Goal: Find specific page/section: Find specific page/section

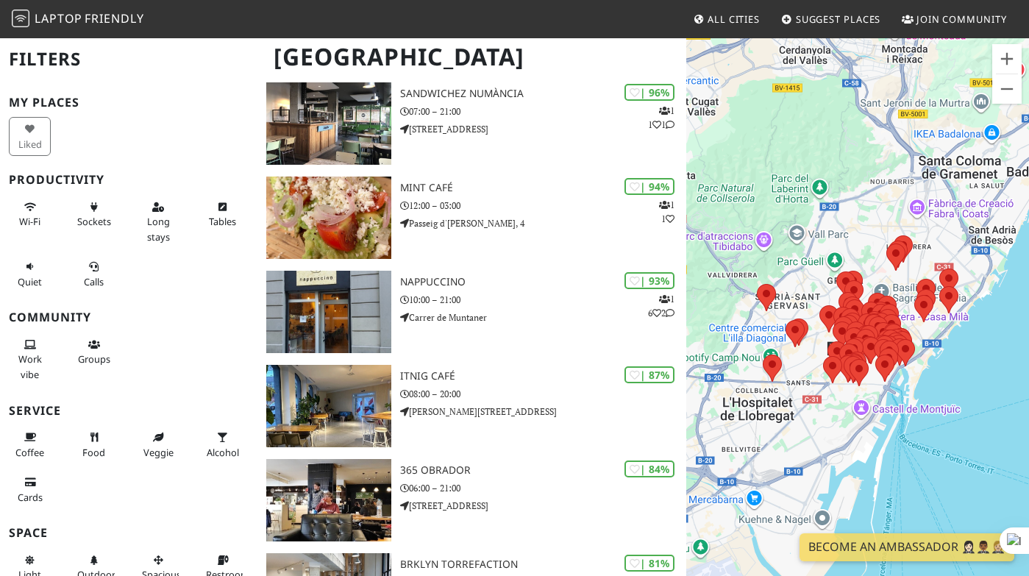
scroll to position [128, 0]
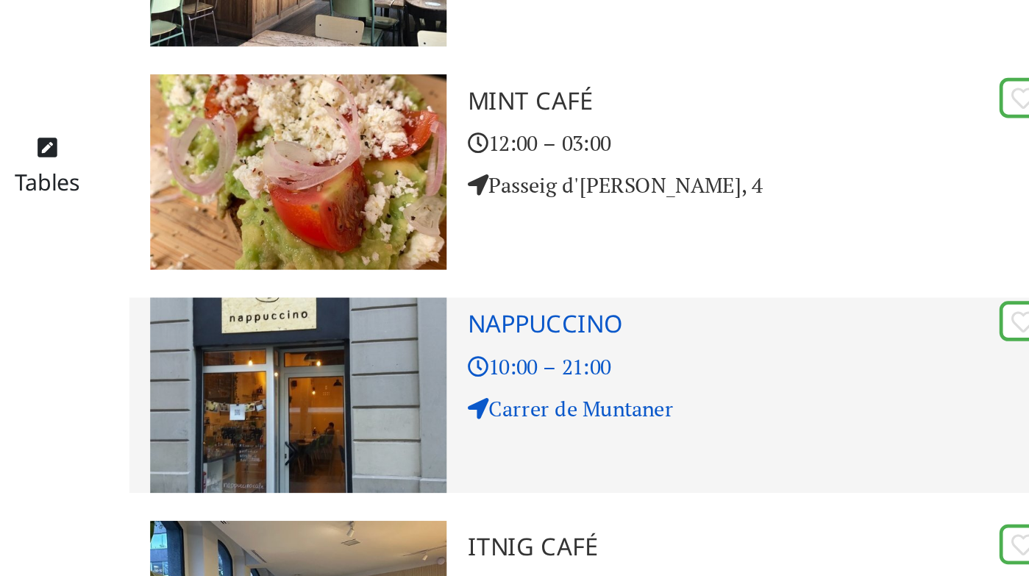
click at [348, 285] on img at bounding box center [328, 311] width 125 height 82
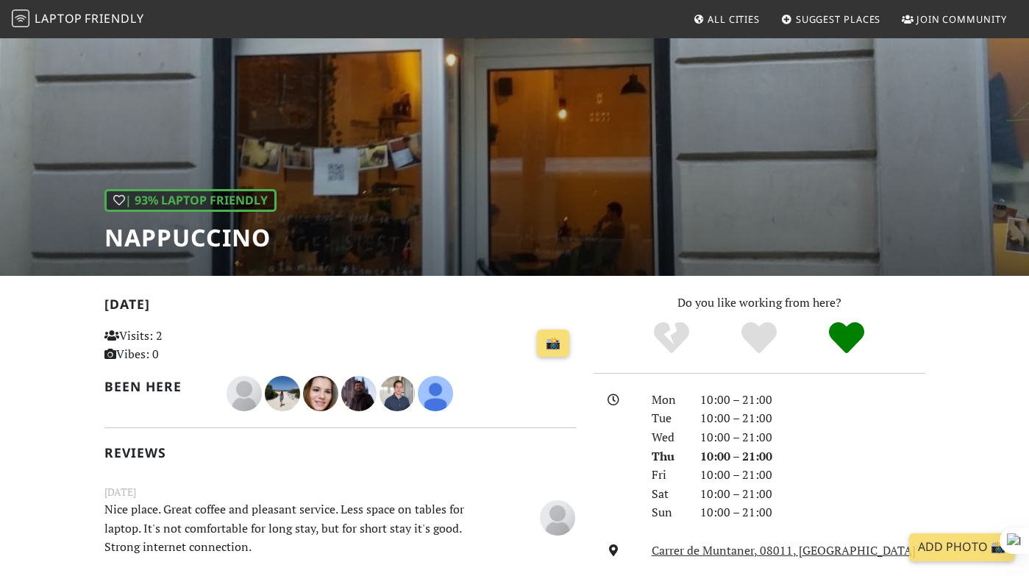
scroll to position [68, 0]
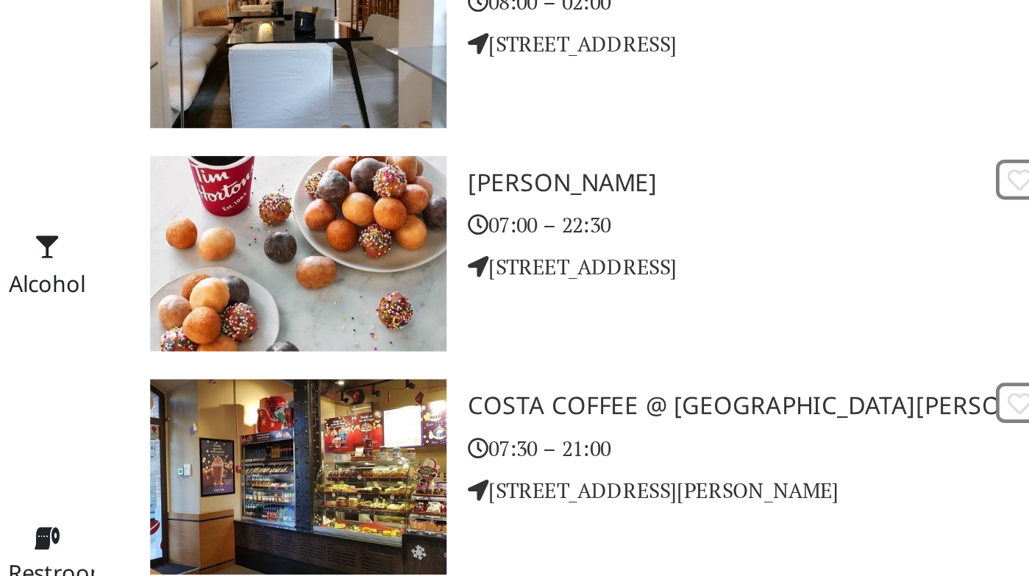
scroll to position [4235, 0]
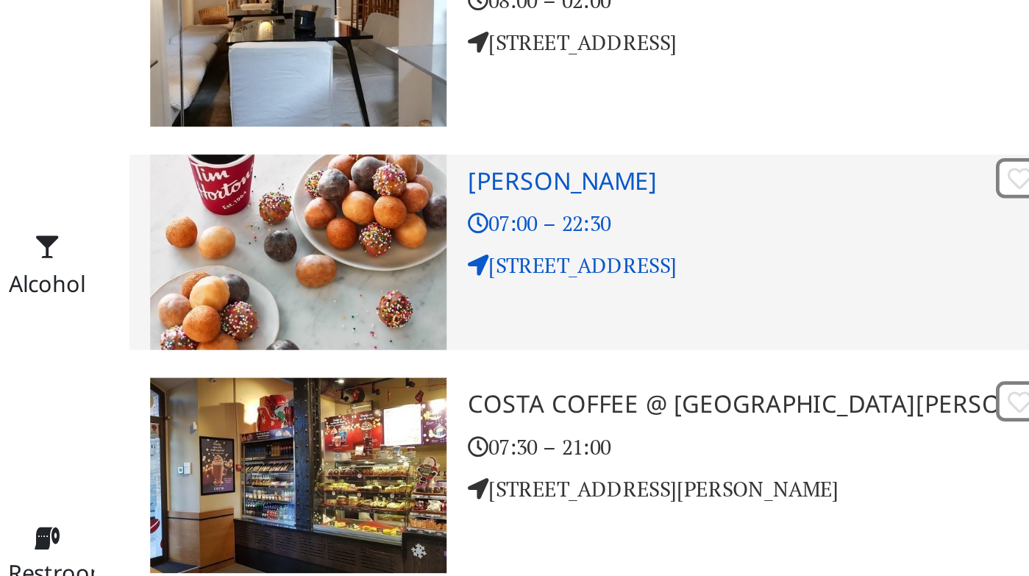
click at [466, 438] on p "[STREET_ADDRESS]" at bounding box center [543, 445] width 286 height 14
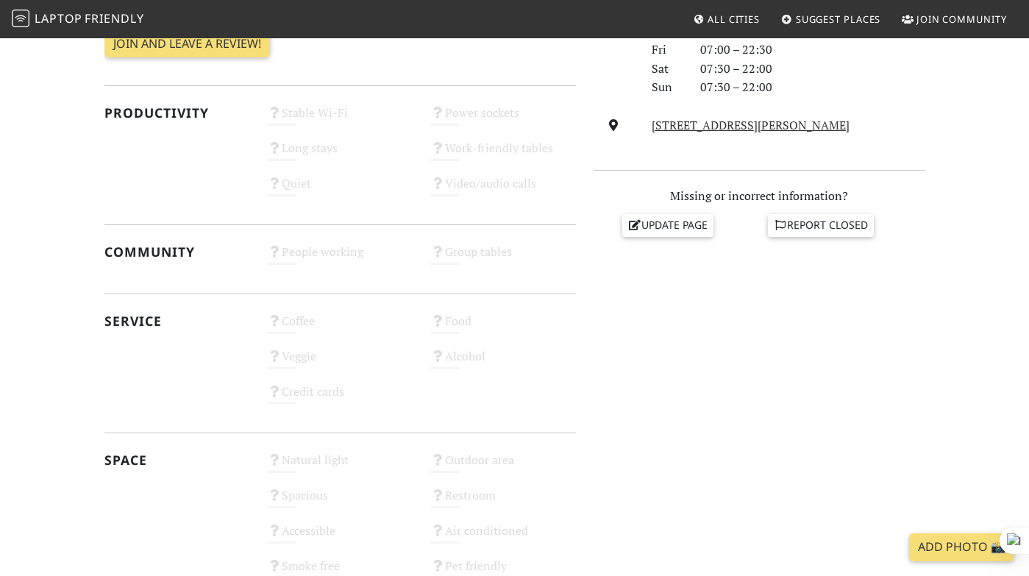
scroll to position [354, 0]
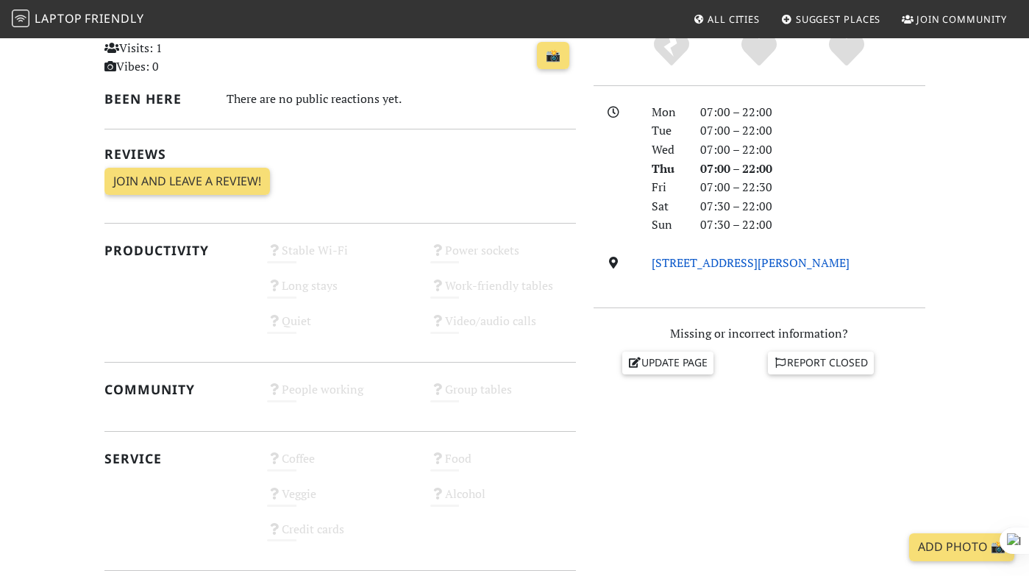
click at [712, 260] on link "Carrer de Balmes, 2, 08007, Barcelona" at bounding box center [750, 262] width 198 height 16
